Goal: Task Accomplishment & Management: Use online tool/utility

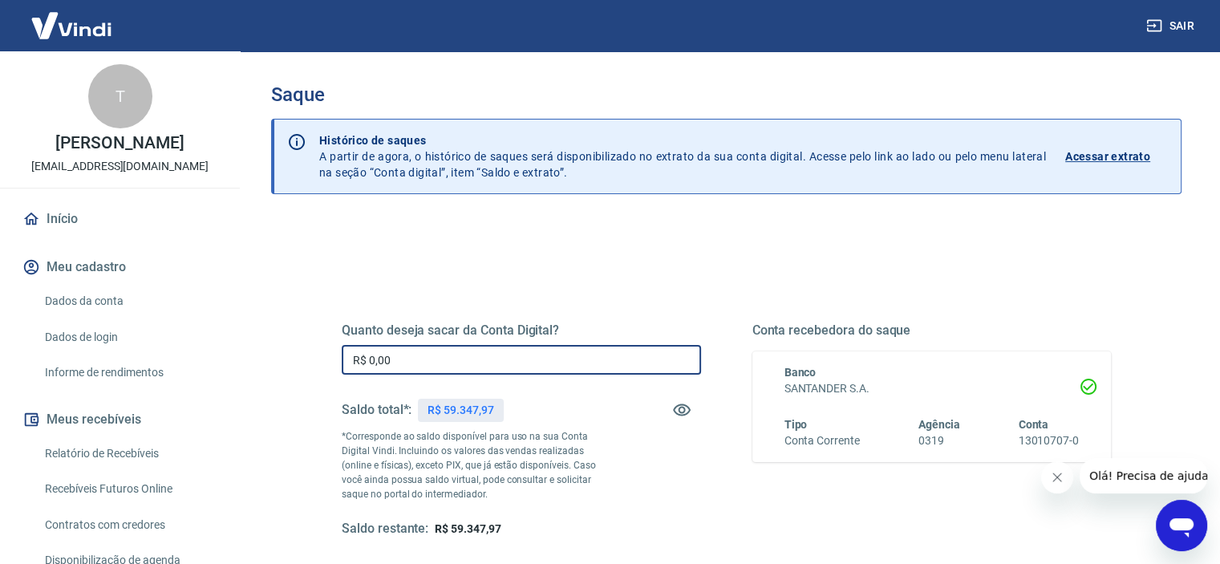
click at [419, 365] on input "R$ 0,00" at bounding box center [521, 360] width 359 height 30
type input "R$ 49.001,01"
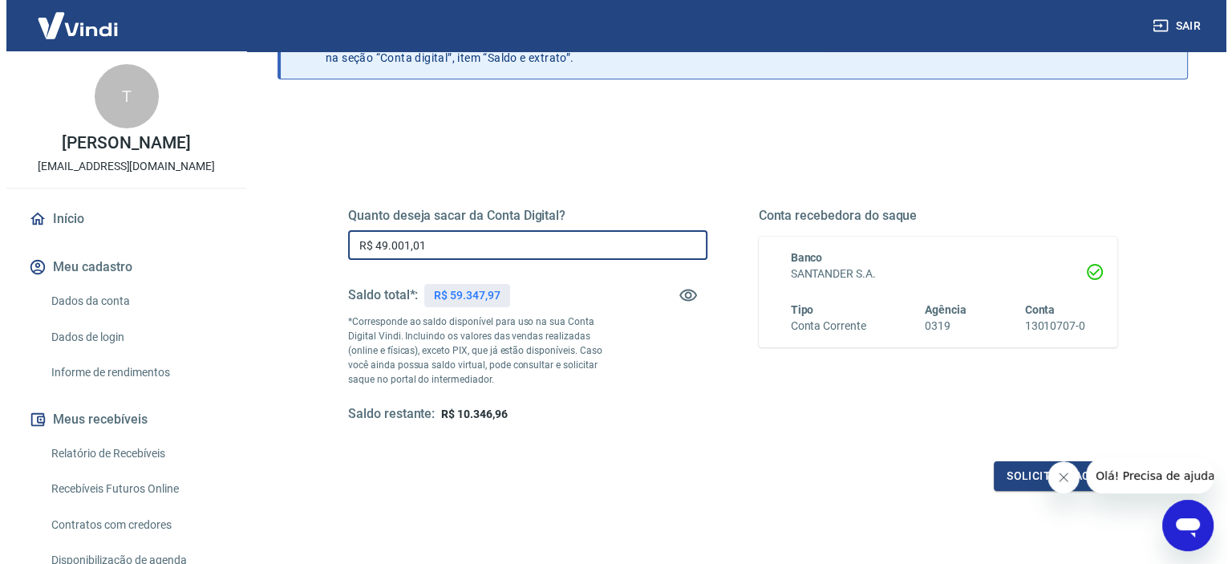
scroll to position [228, 0]
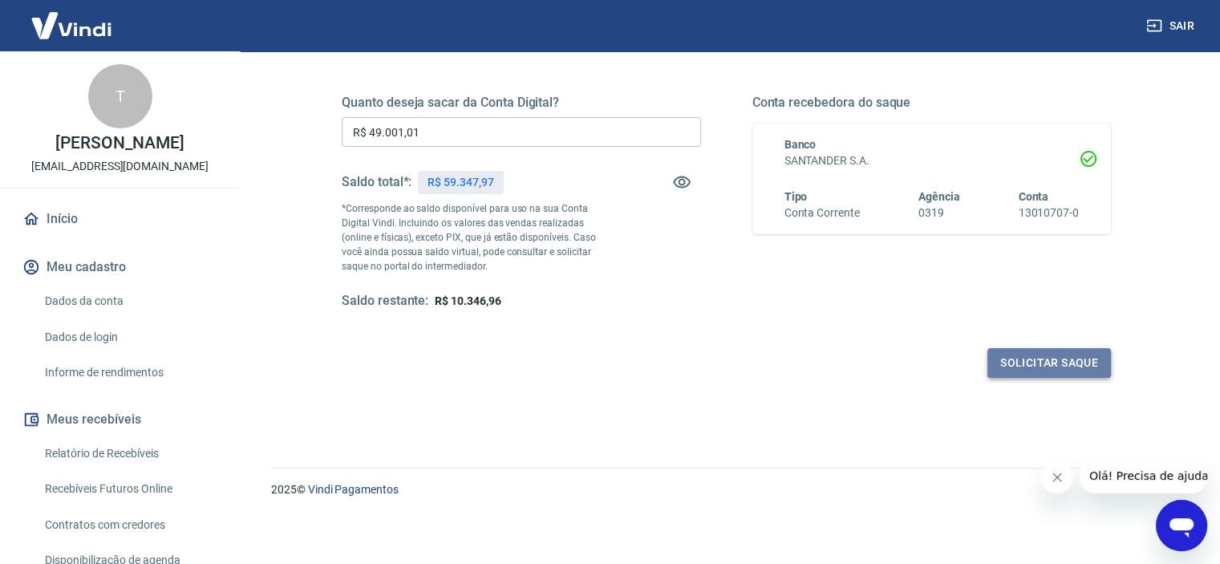
click at [1012, 363] on button "Solicitar saque" at bounding box center [1050, 363] width 124 height 30
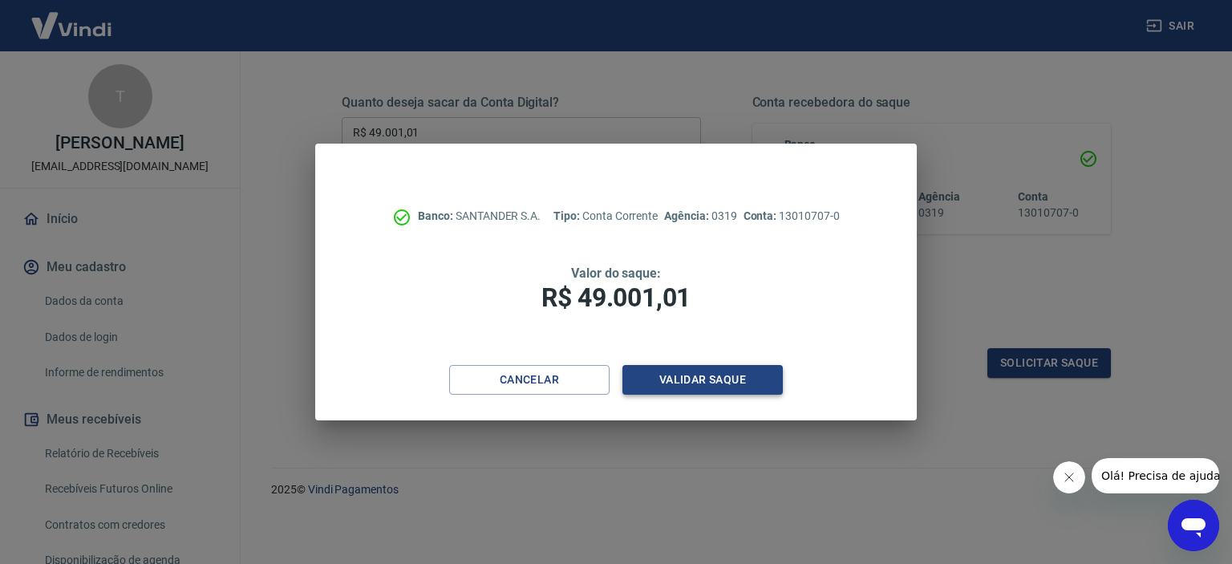
click at [702, 375] on button "Validar saque" at bounding box center [703, 380] width 160 height 30
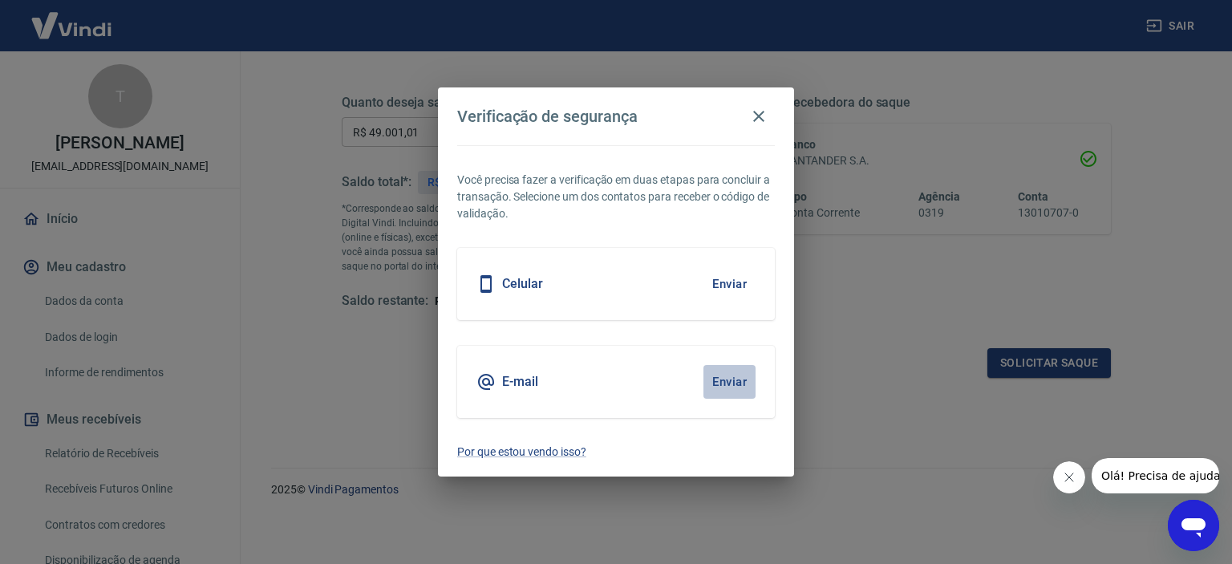
click at [714, 382] on button "Enviar" at bounding box center [730, 382] width 52 height 34
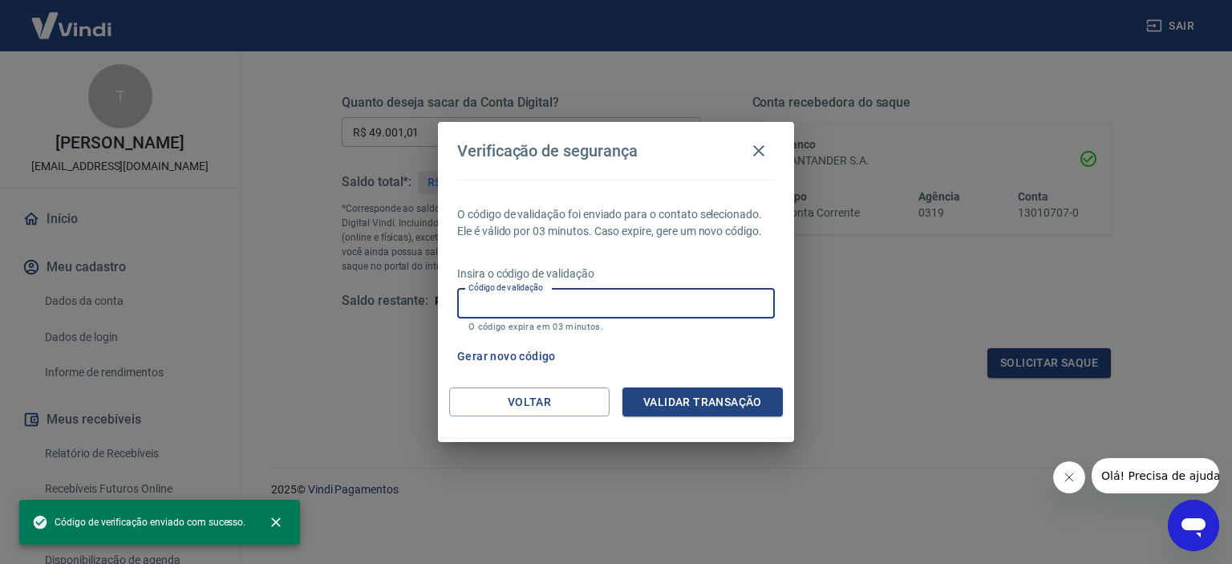
click at [543, 299] on input "Código de validação" at bounding box center [616, 304] width 318 height 30
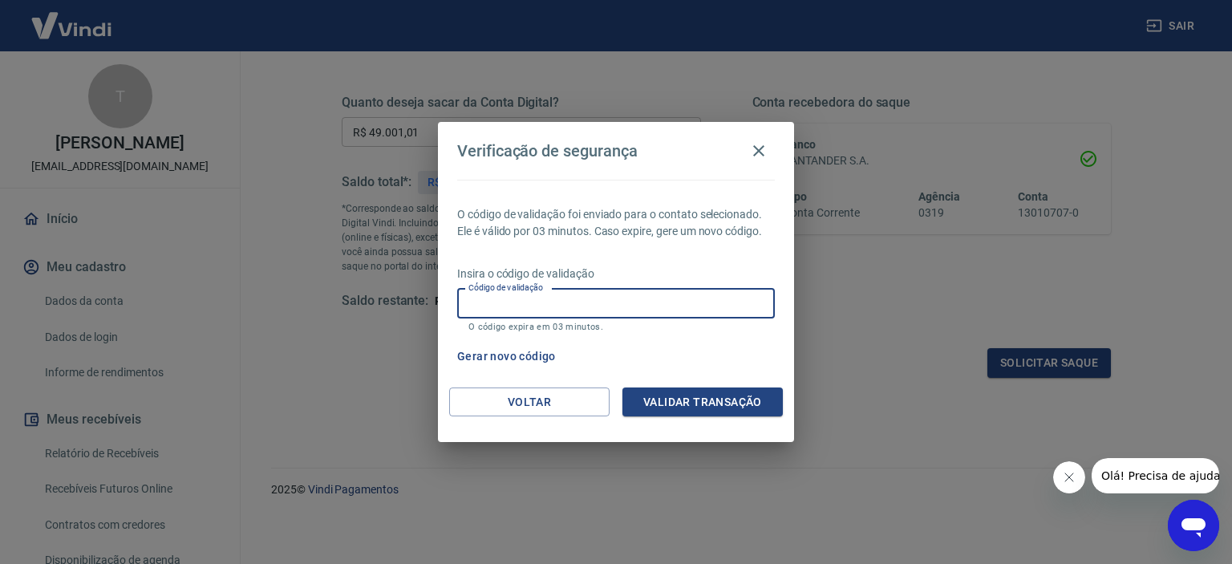
paste input "403290"
type input "403290"
click at [668, 400] on button "Validar transação" at bounding box center [703, 403] width 160 height 30
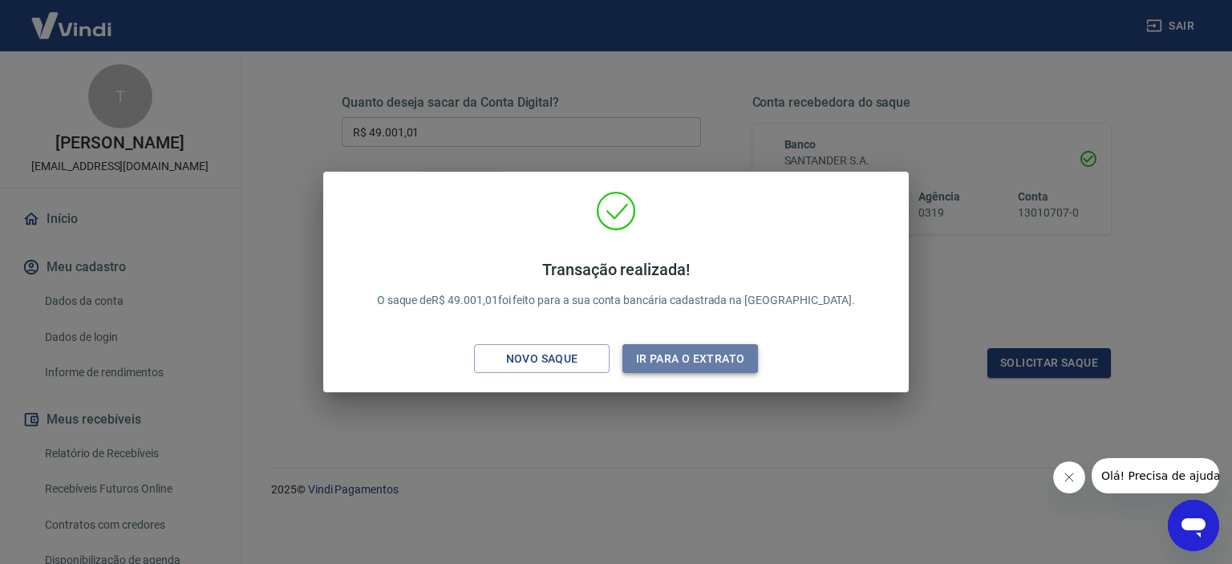
click at [663, 359] on button "Ir para o extrato" at bounding box center [691, 359] width 136 height 30
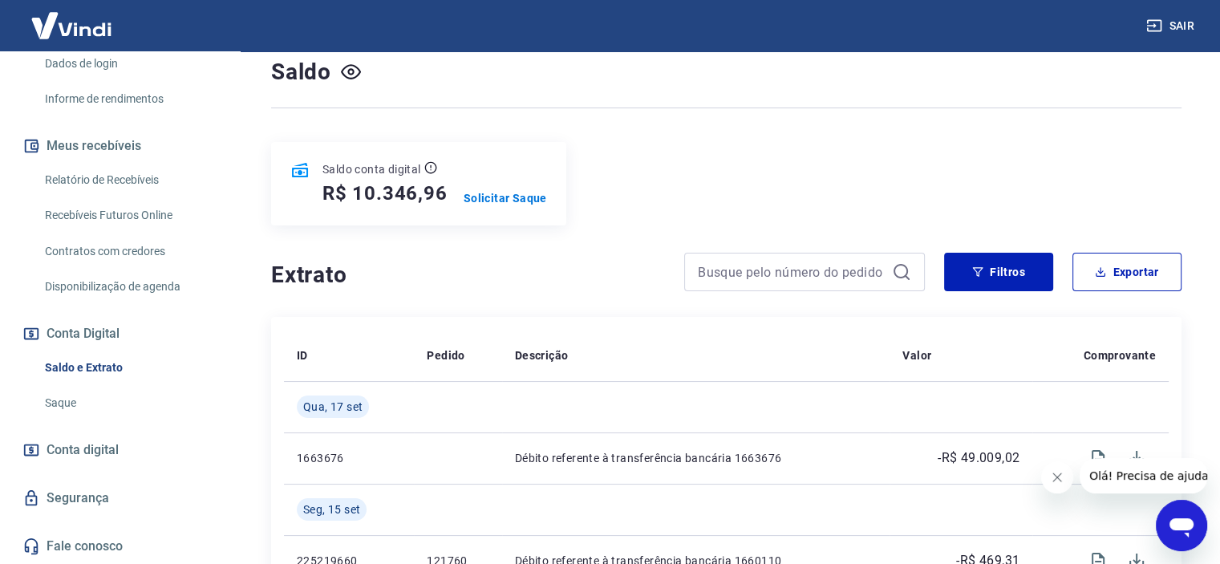
scroll to position [321, 0]
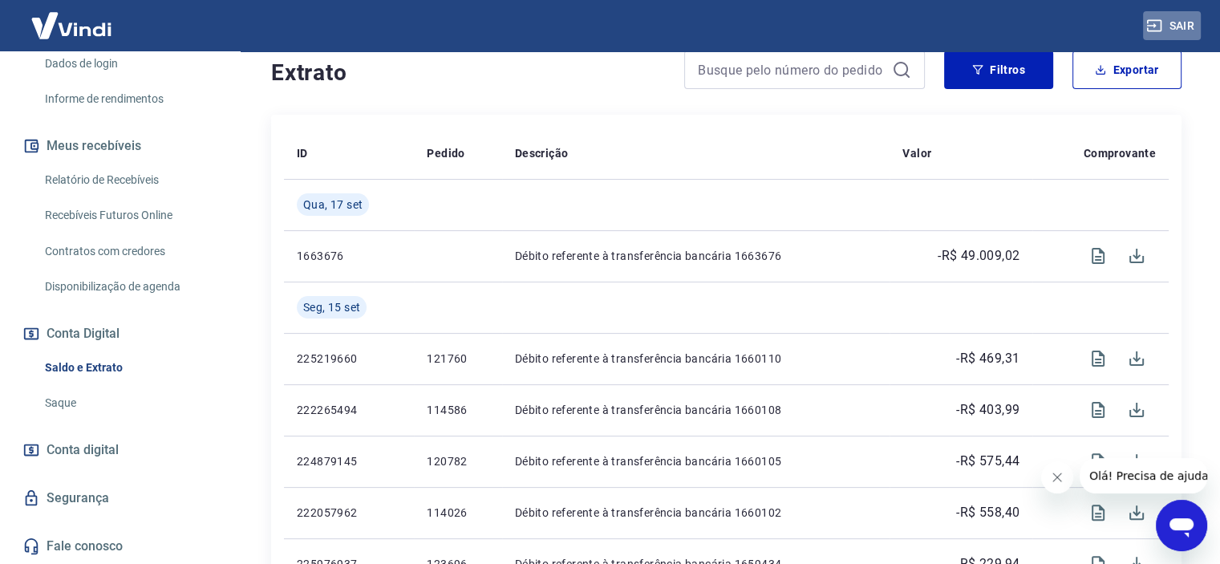
click at [1176, 27] on button "Sair" at bounding box center [1172, 26] width 58 height 30
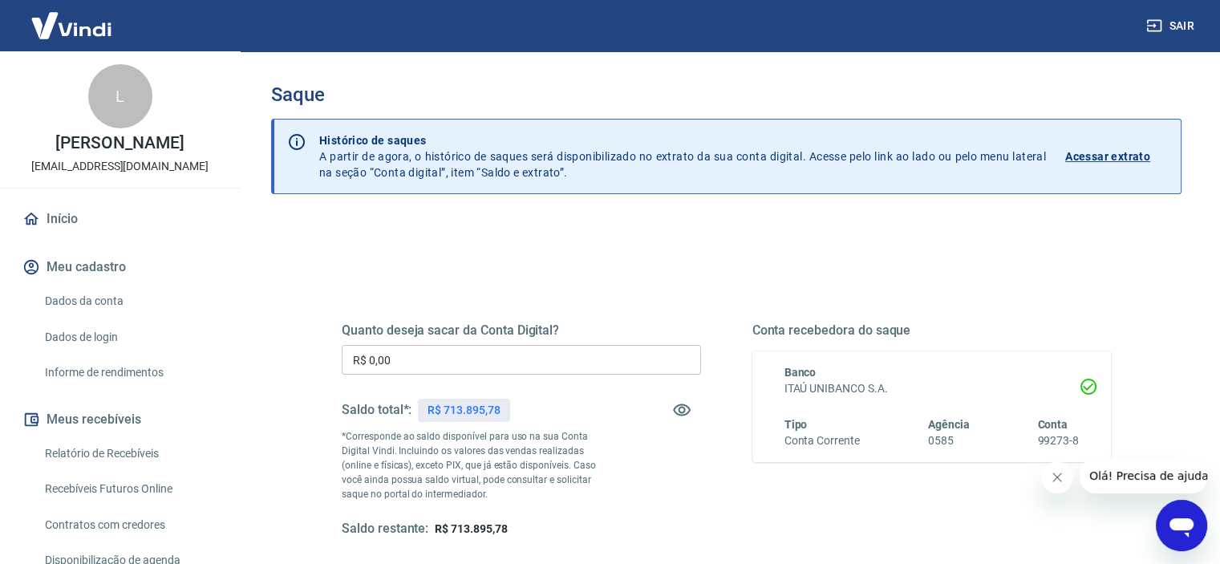
click at [470, 366] on input "R$ 0,00" at bounding box center [521, 360] width 359 height 30
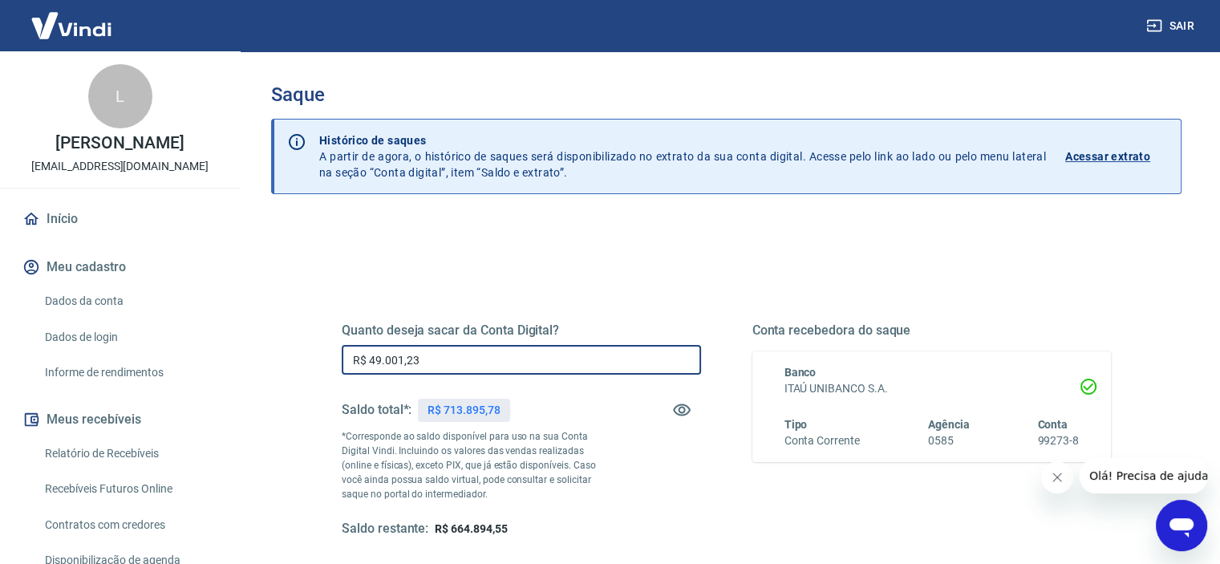
type input "R$ 49.001,23"
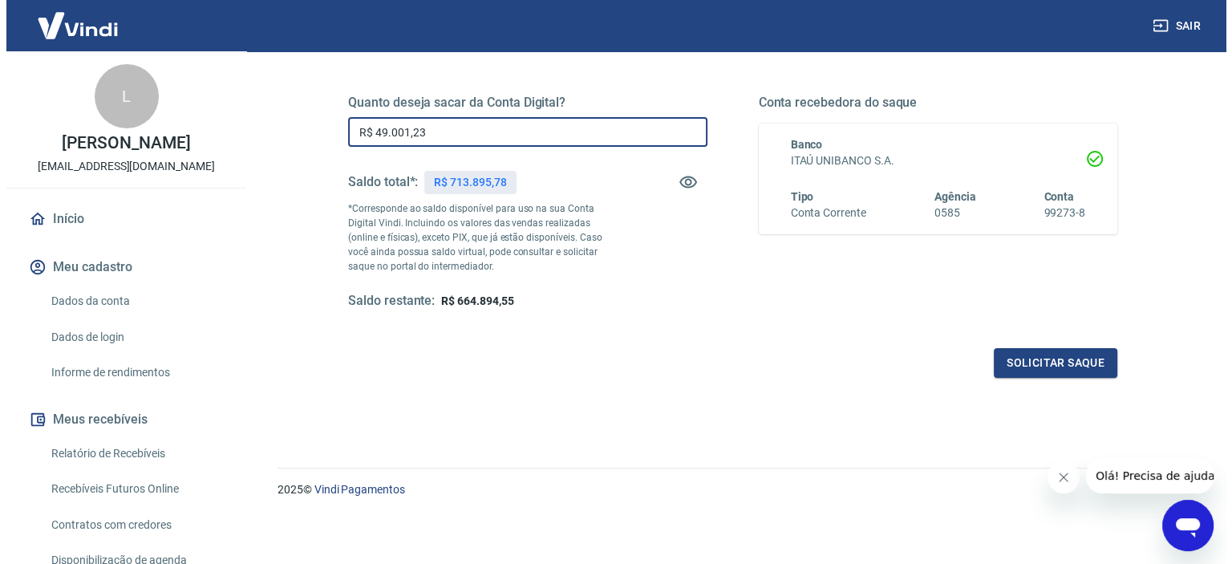
scroll to position [228, 0]
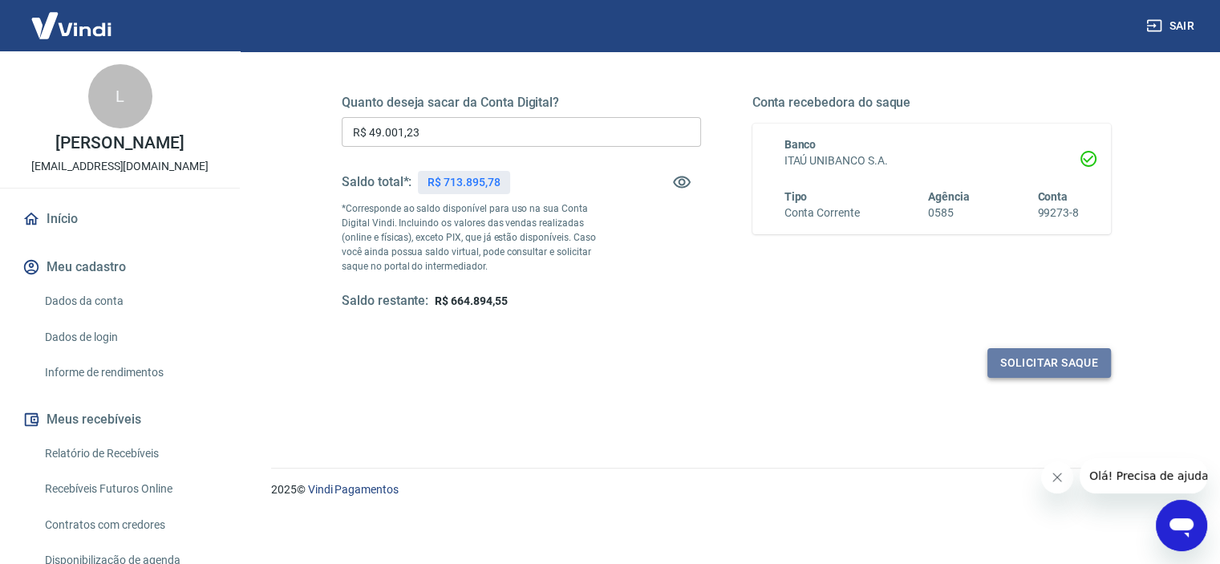
click at [1049, 359] on button "Solicitar saque" at bounding box center [1050, 363] width 124 height 30
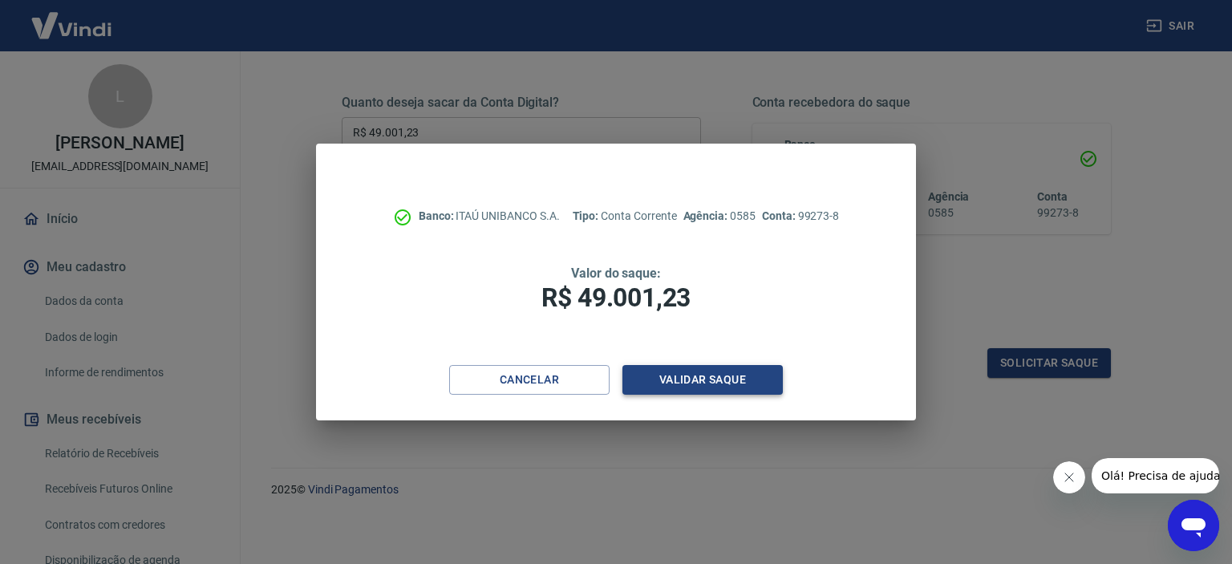
click at [694, 383] on button "Validar saque" at bounding box center [703, 380] width 160 height 30
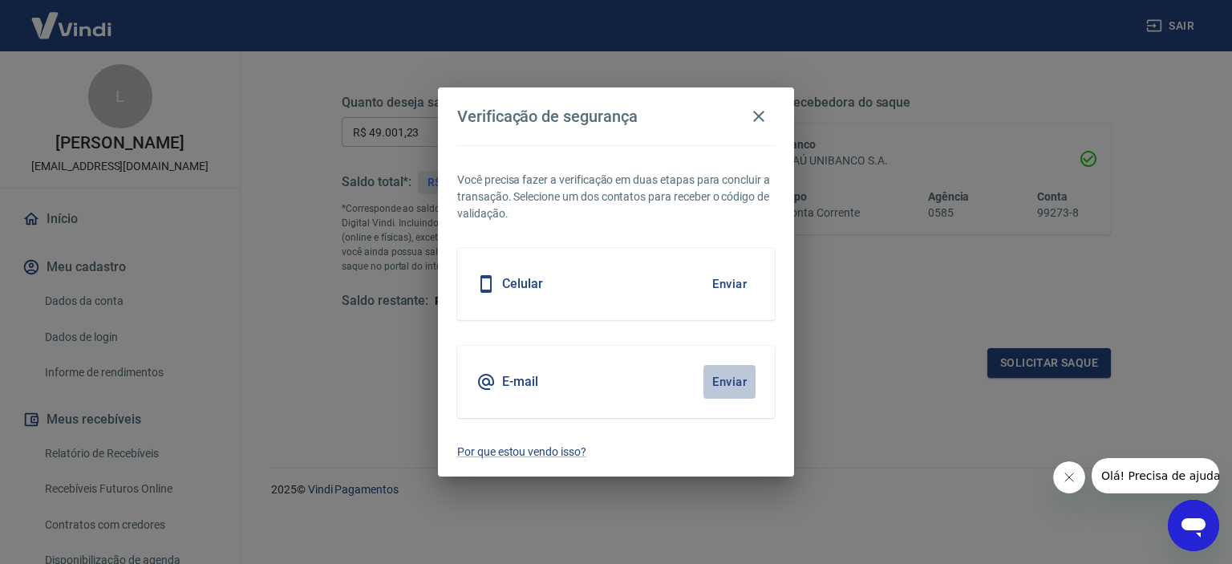
click at [729, 371] on button "Enviar" at bounding box center [730, 382] width 52 height 34
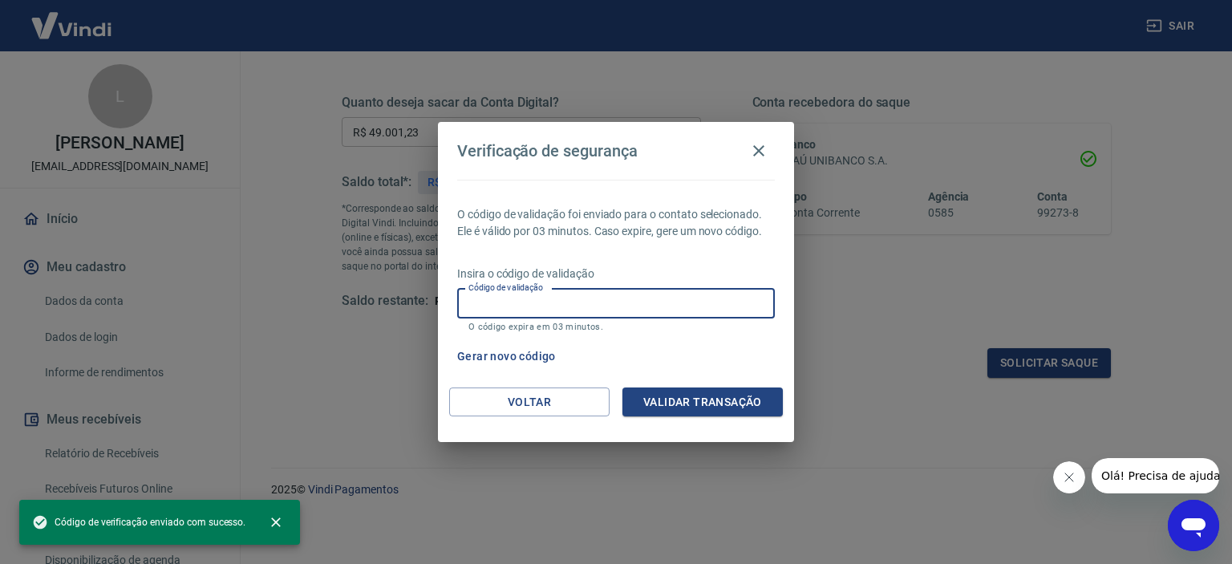
click at [623, 306] on input "Código de validação" at bounding box center [616, 304] width 318 height 30
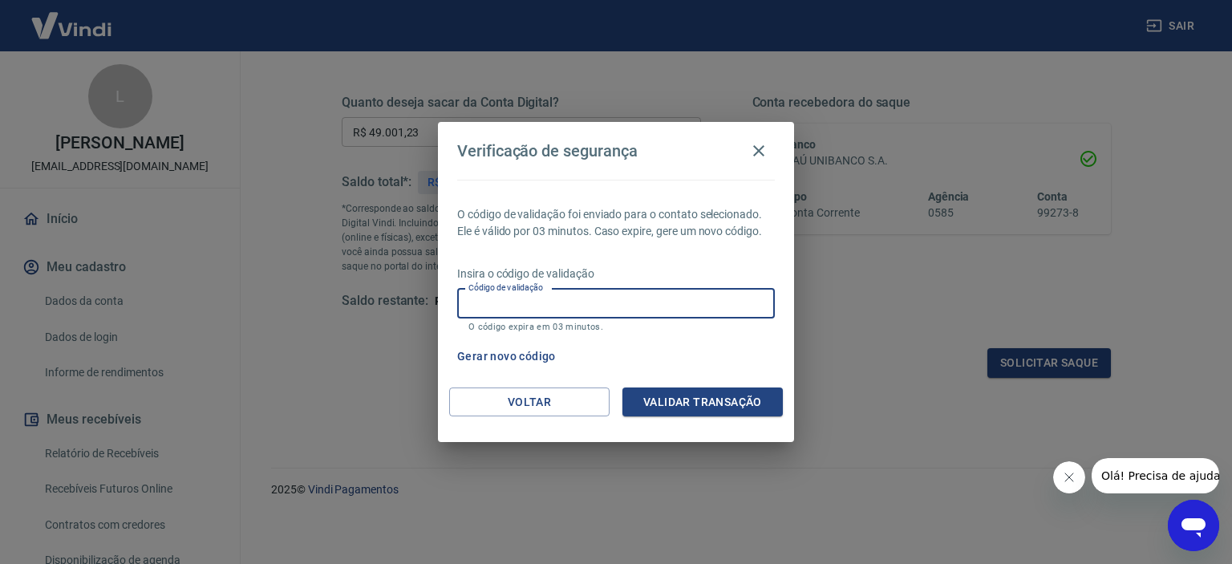
paste input "684150"
type input "684150"
click at [704, 399] on button "Validar transação" at bounding box center [703, 403] width 160 height 30
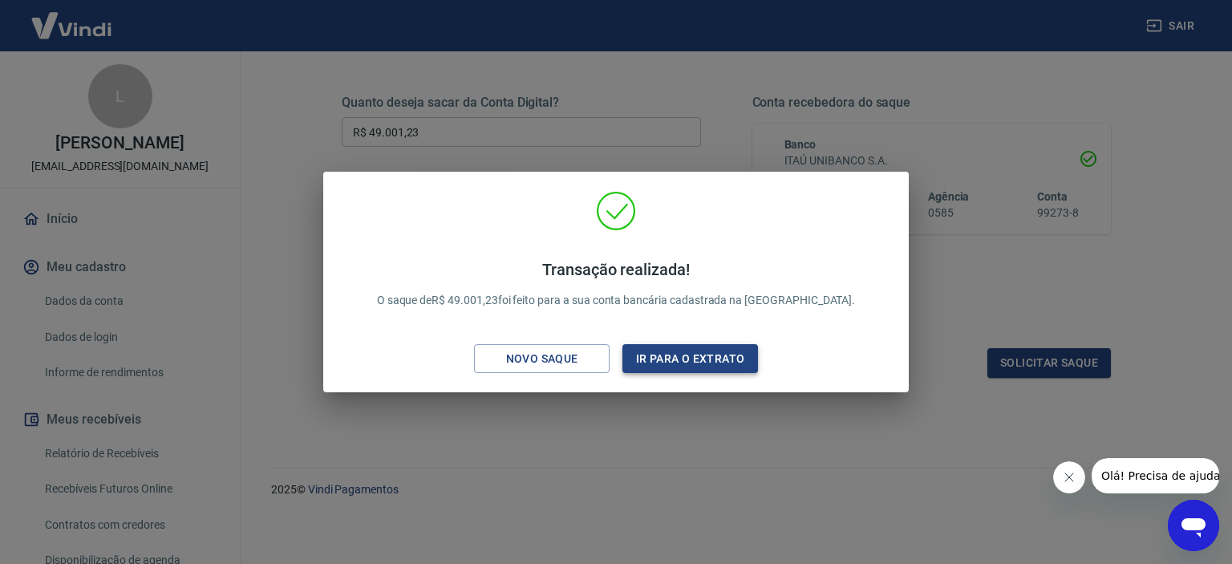
click at [708, 365] on button "Ir para o extrato" at bounding box center [691, 359] width 136 height 30
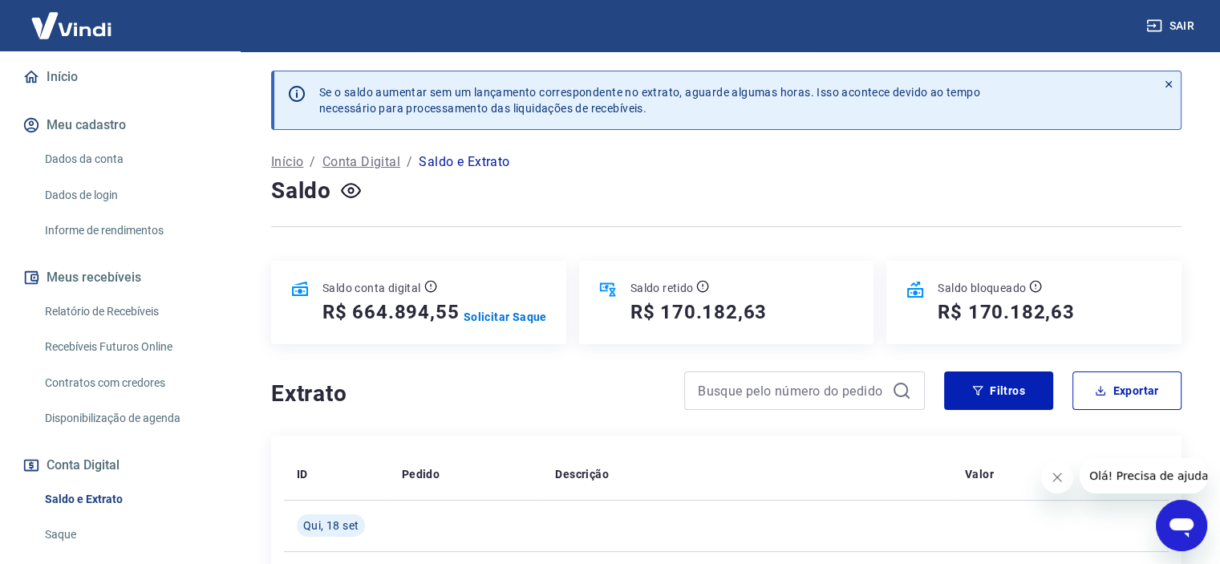
scroll to position [241, 0]
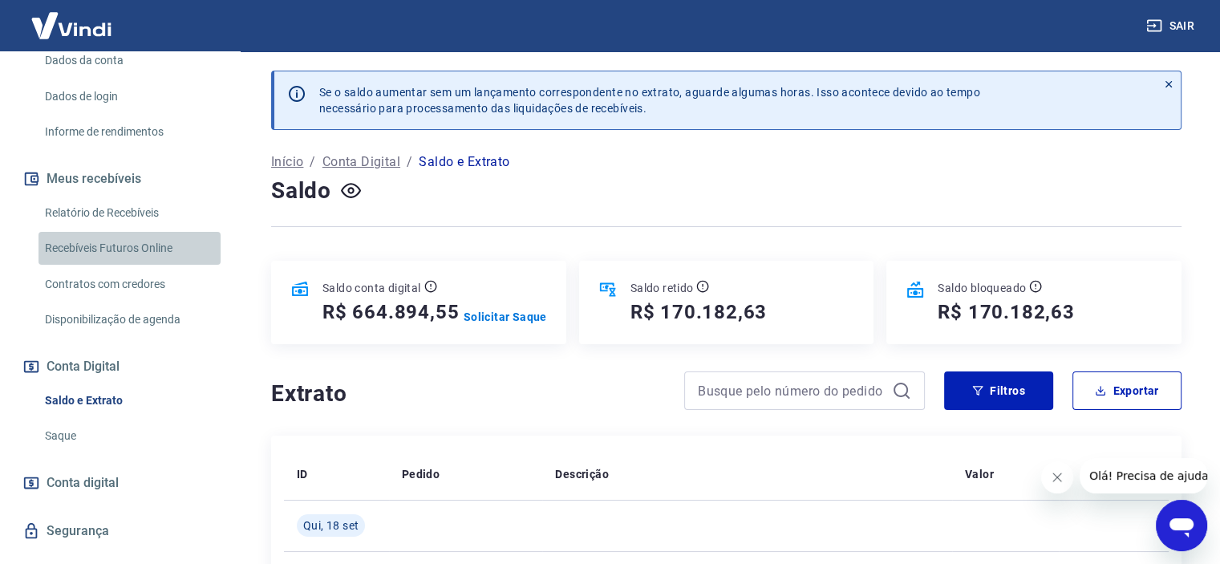
click at [137, 246] on link "Recebíveis Futuros Online" at bounding box center [130, 248] width 182 height 33
